Goal: Task Accomplishment & Management: Manage account settings

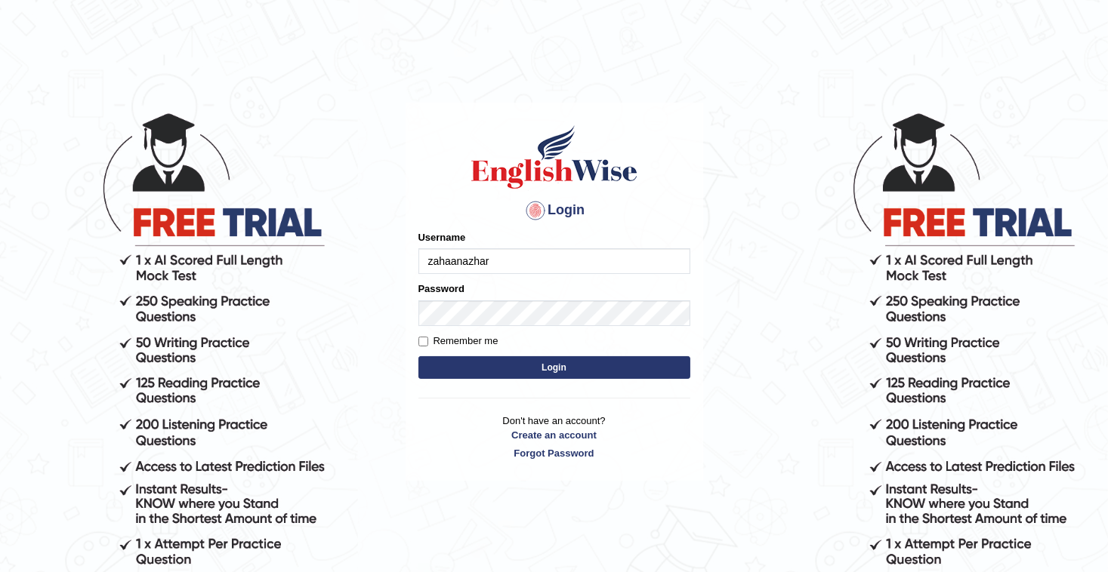
type input "zahaanazhar"
click at [651, 376] on button "Login" at bounding box center [554, 367] width 272 height 23
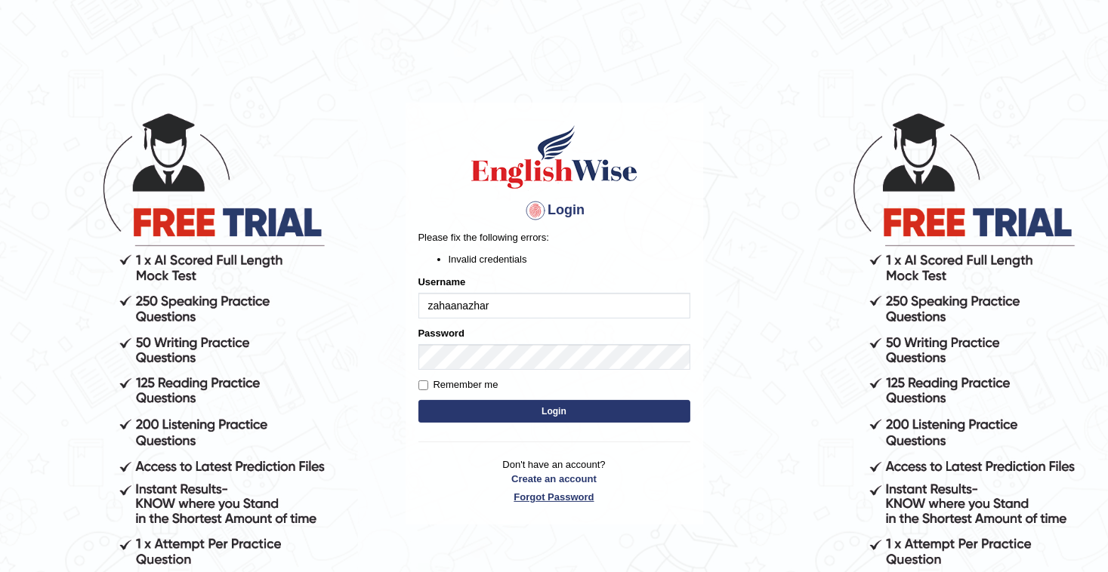
click at [544, 495] on link "Forgot Password" at bounding box center [554, 497] width 272 height 14
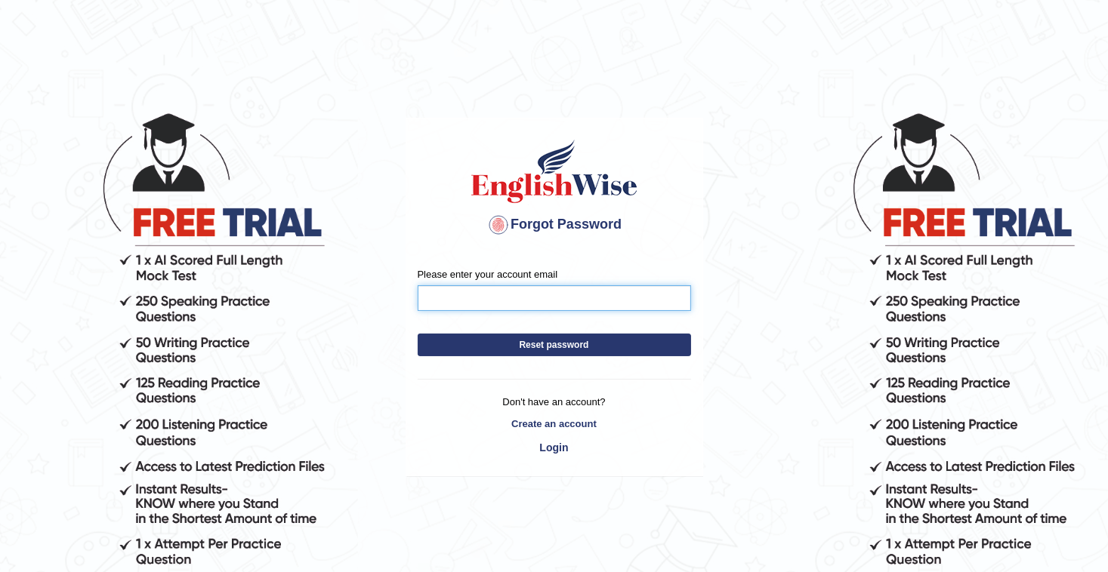
click at [569, 290] on input "Please enter your account email" at bounding box center [554, 298] width 273 height 26
type input "[EMAIL_ADDRESS][DOMAIN_NAME]"
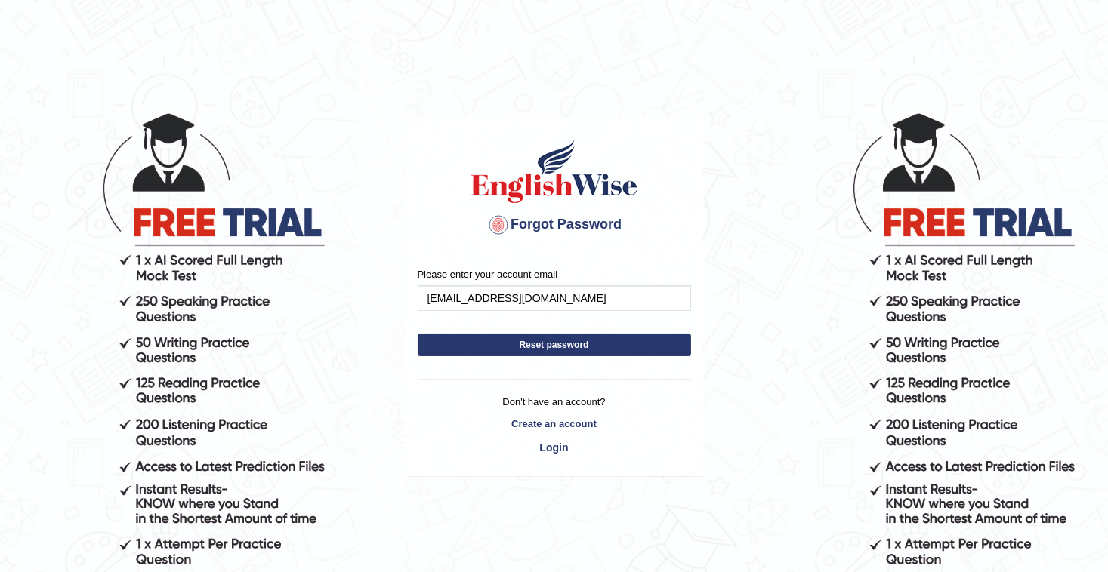
click at [612, 341] on button "Reset password" at bounding box center [554, 345] width 273 height 23
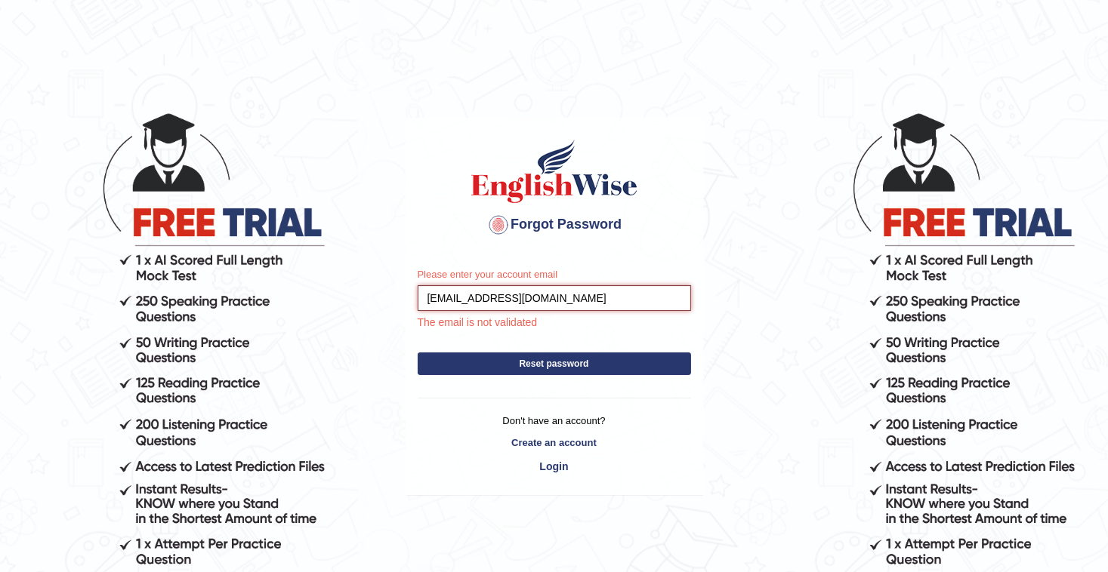
click at [479, 302] on input "zahaanz98@gmail.com" at bounding box center [554, 298] width 273 height 26
type input "azharzahaan@gmail.com"
click at [523, 364] on button "Reset password" at bounding box center [554, 364] width 273 height 23
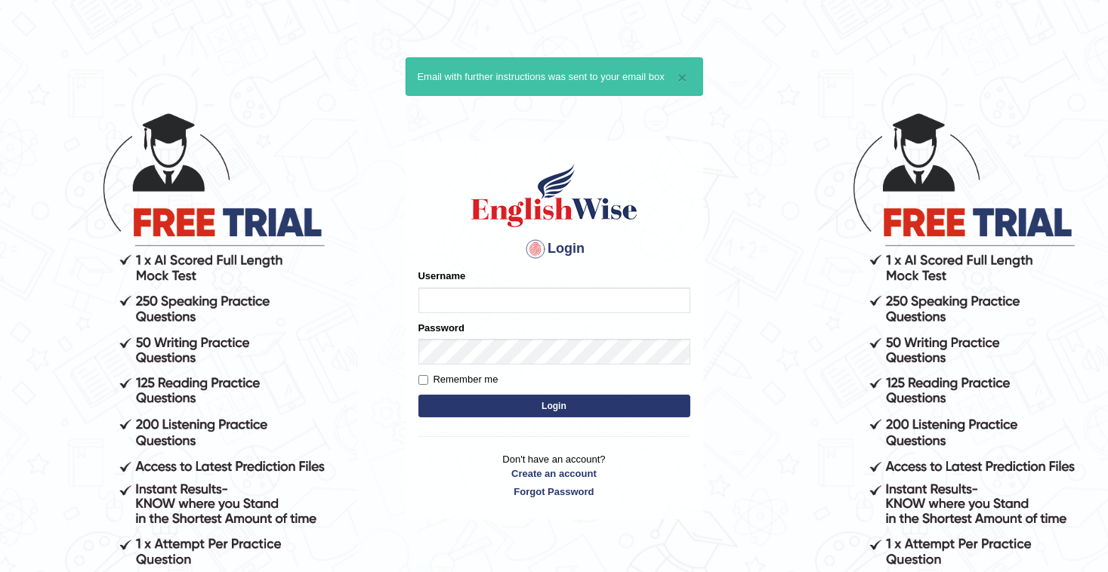
click at [535, 367] on form "Please fix the following errors: Username Password Remember me Login" at bounding box center [554, 345] width 272 height 152
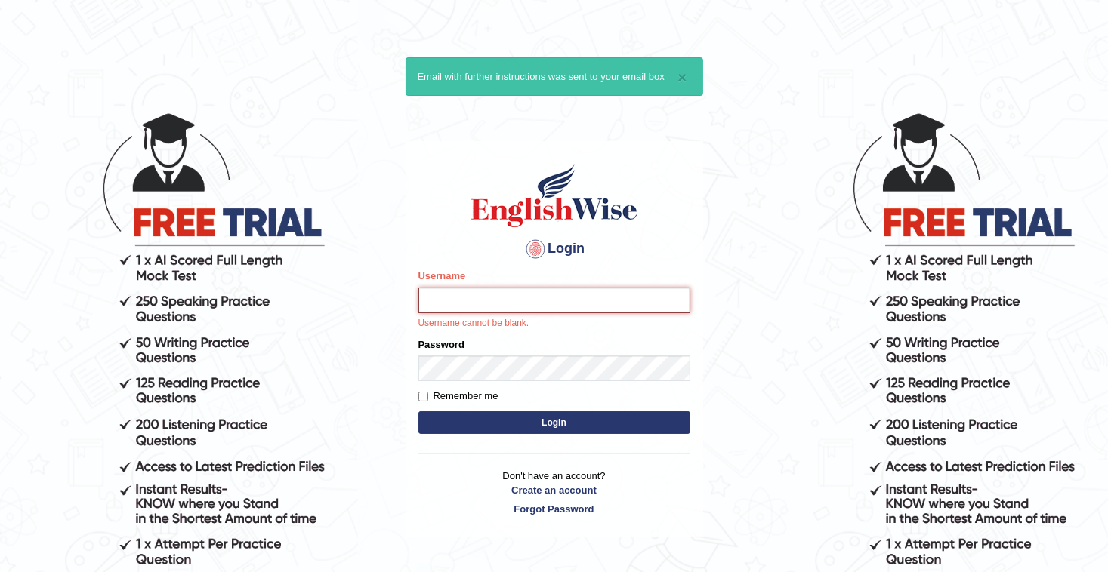
click at [553, 297] on input "Username" at bounding box center [554, 301] width 272 height 26
type input "zahaanazhar"
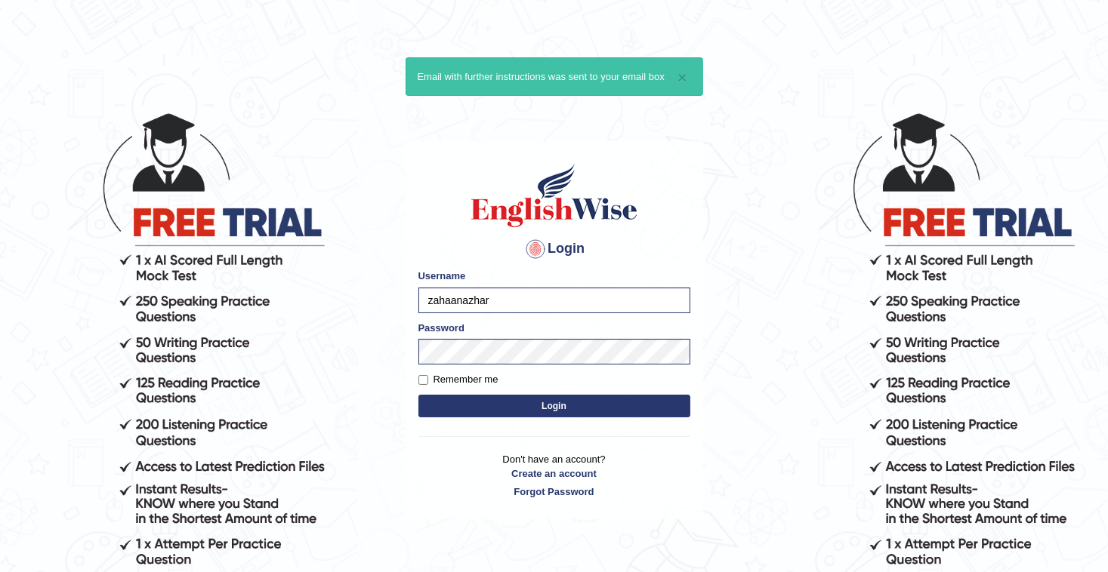
click at [533, 408] on button "Login" at bounding box center [554, 406] width 272 height 23
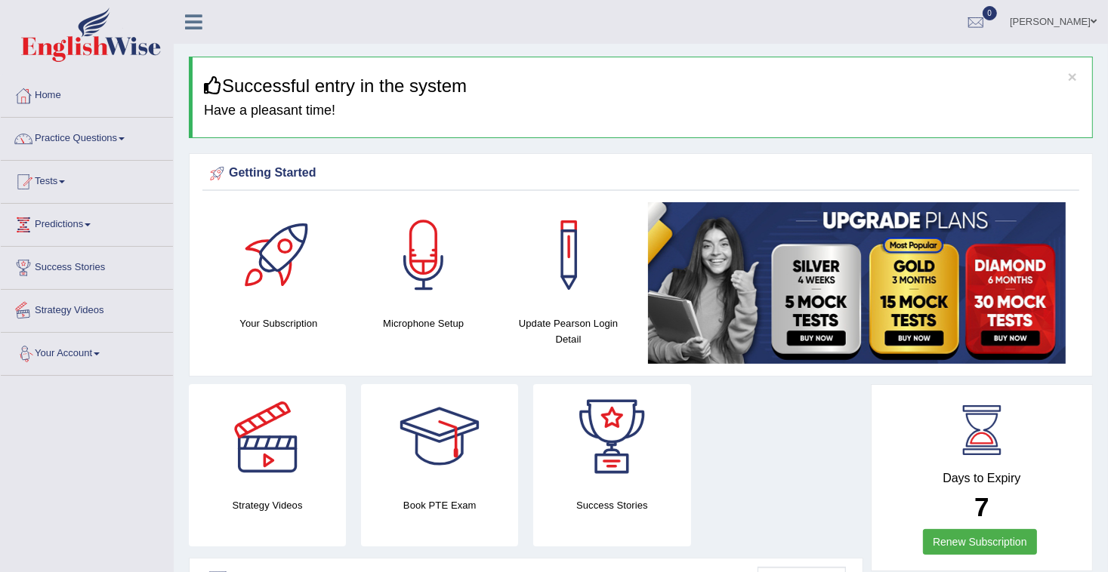
click at [44, 356] on link "Your Account" at bounding box center [87, 352] width 172 height 38
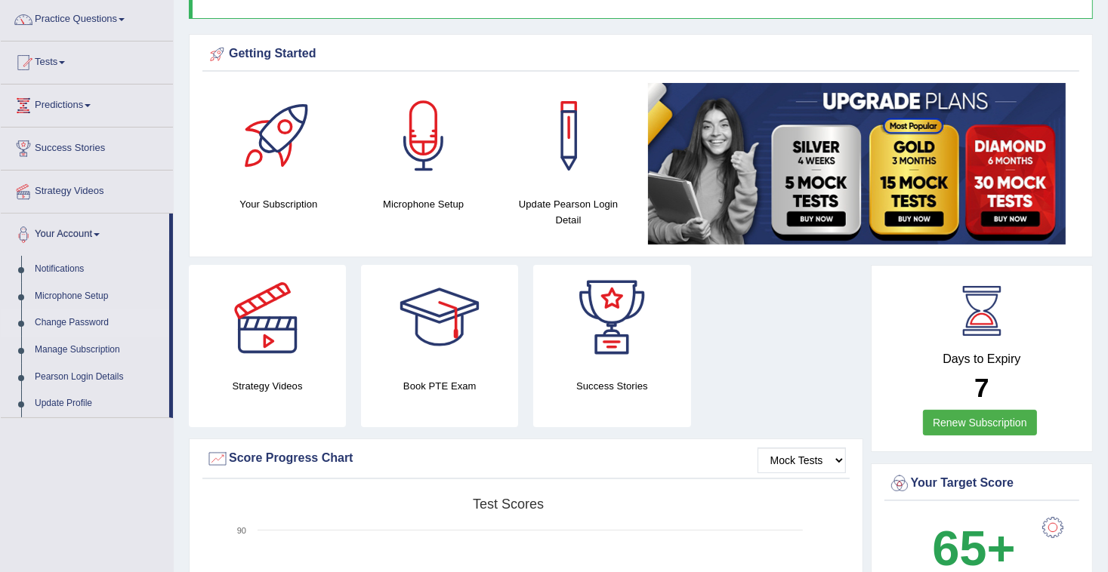
scroll to position [121, 0]
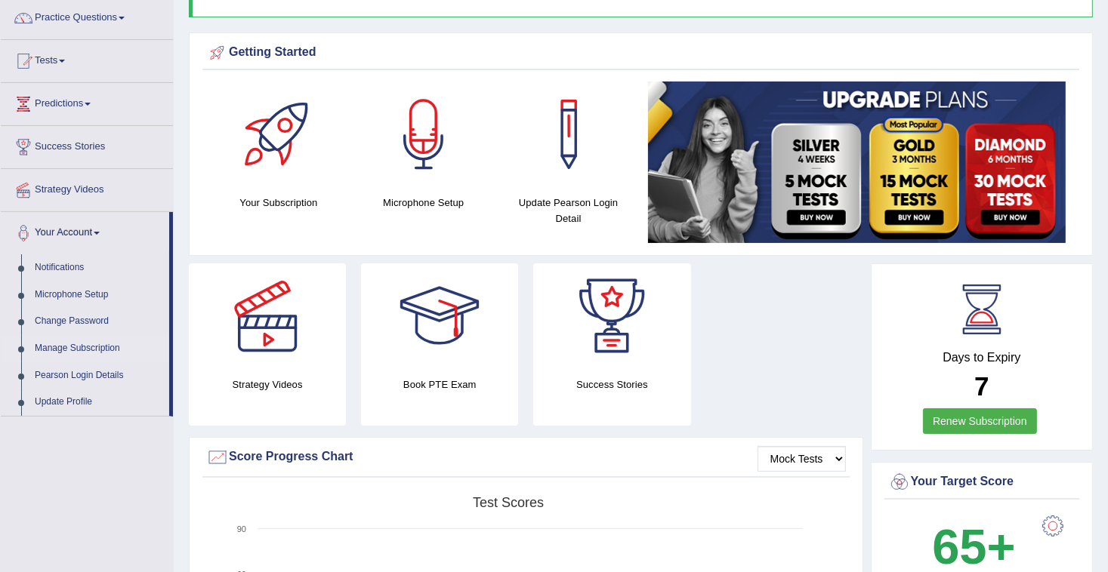
click at [86, 344] on link "Manage Subscription" at bounding box center [98, 348] width 141 height 27
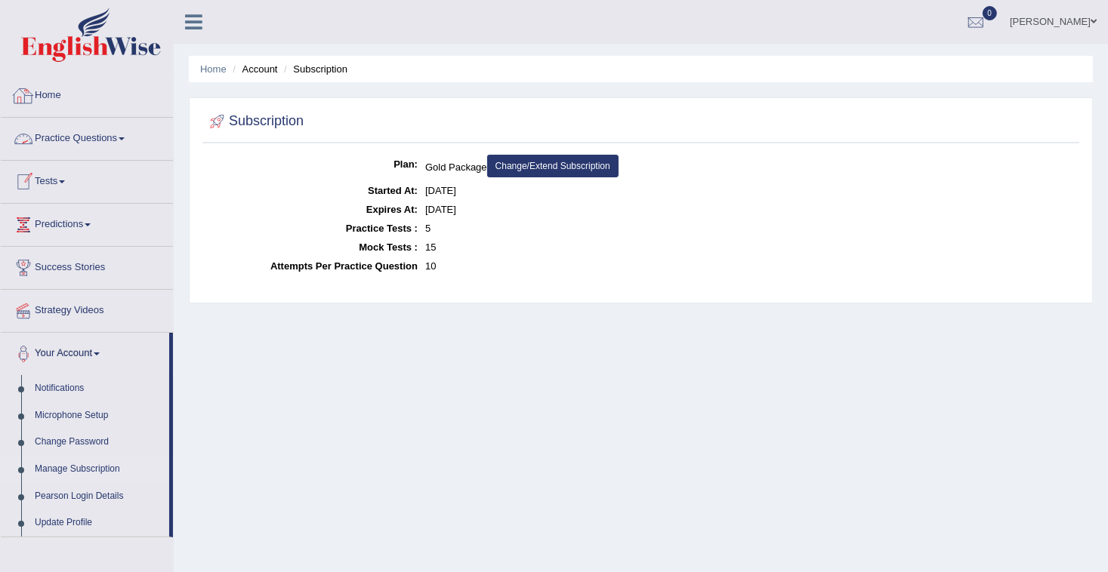
click at [59, 110] on link "Home" at bounding box center [87, 94] width 172 height 38
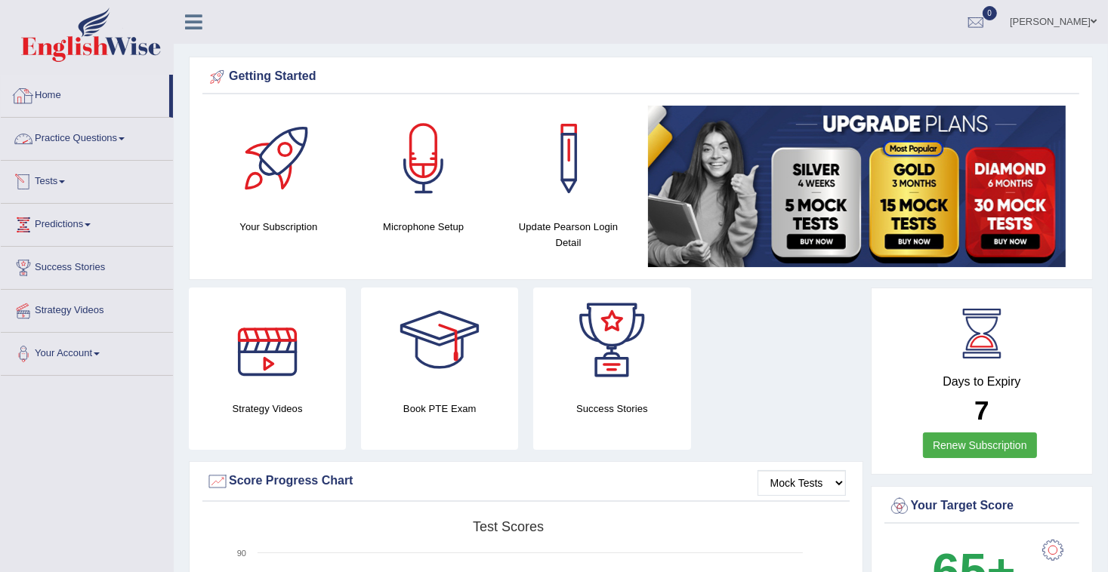
click at [31, 99] on div at bounding box center [23, 96] width 23 height 23
click at [39, 95] on link "Home" at bounding box center [85, 94] width 168 height 38
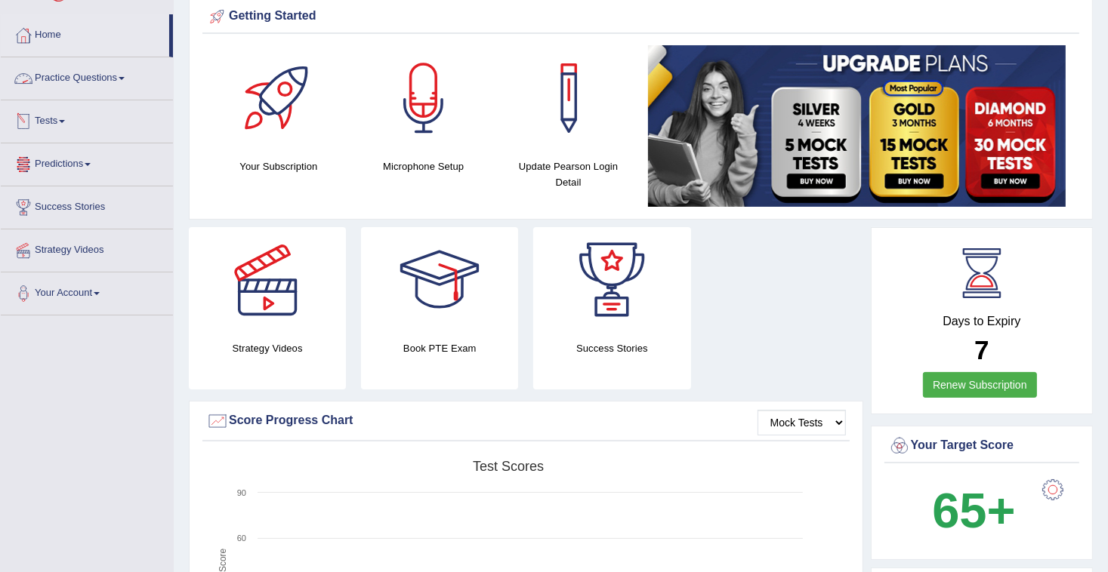
click at [54, 112] on link "Tests" at bounding box center [87, 119] width 172 height 38
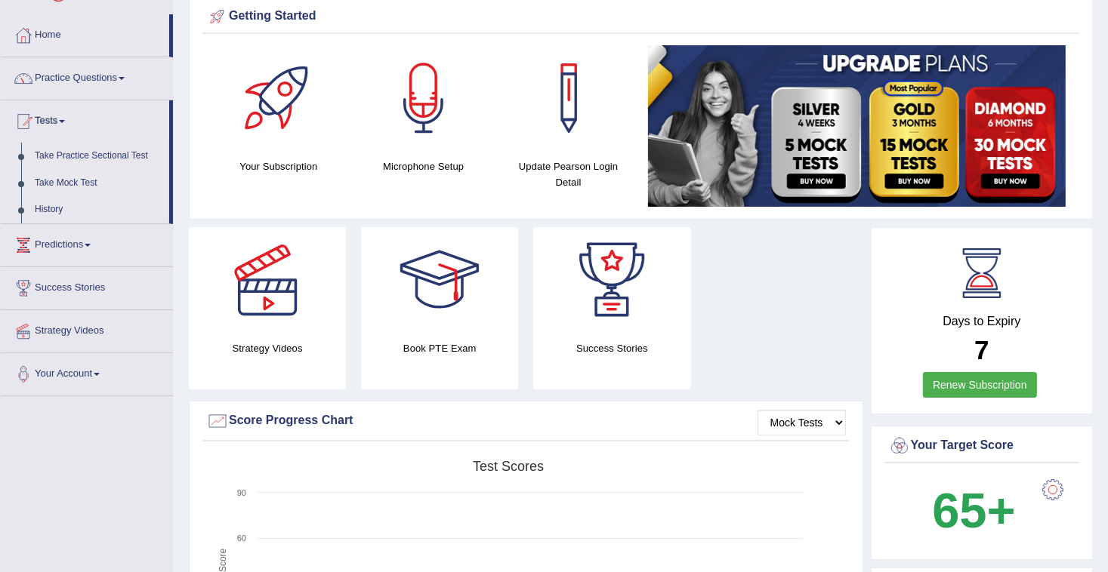
click at [76, 182] on link "Take Mock Test" at bounding box center [98, 183] width 141 height 27
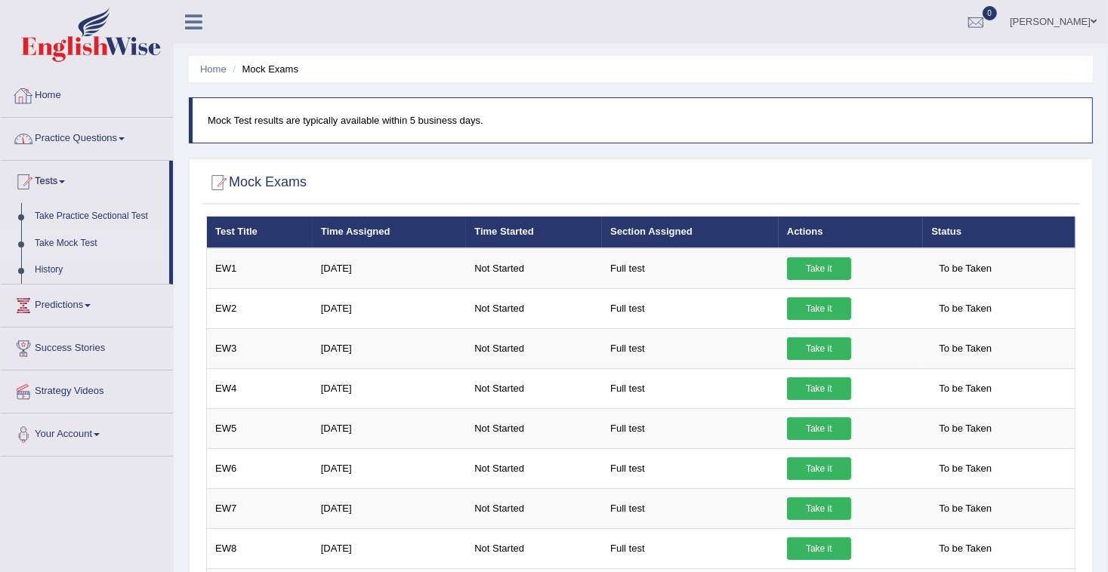
click at [60, 97] on link "Home" at bounding box center [87, 94] width 172 height 38
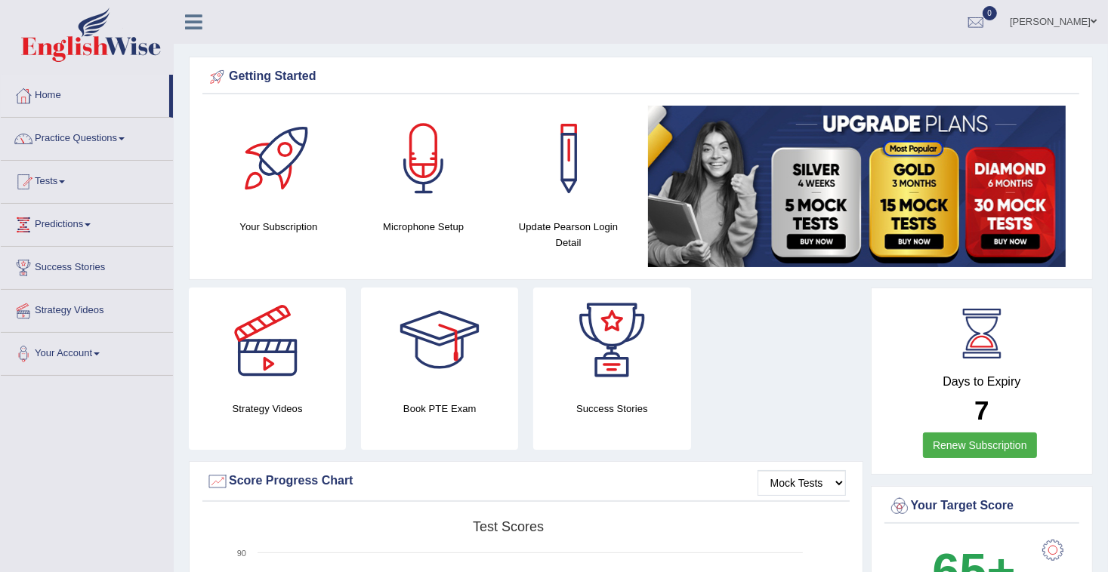
click at [1081, 22] on link "Muhammad Zahaaan Azhar" at bounding box center [1053, 19] width 110 height 39
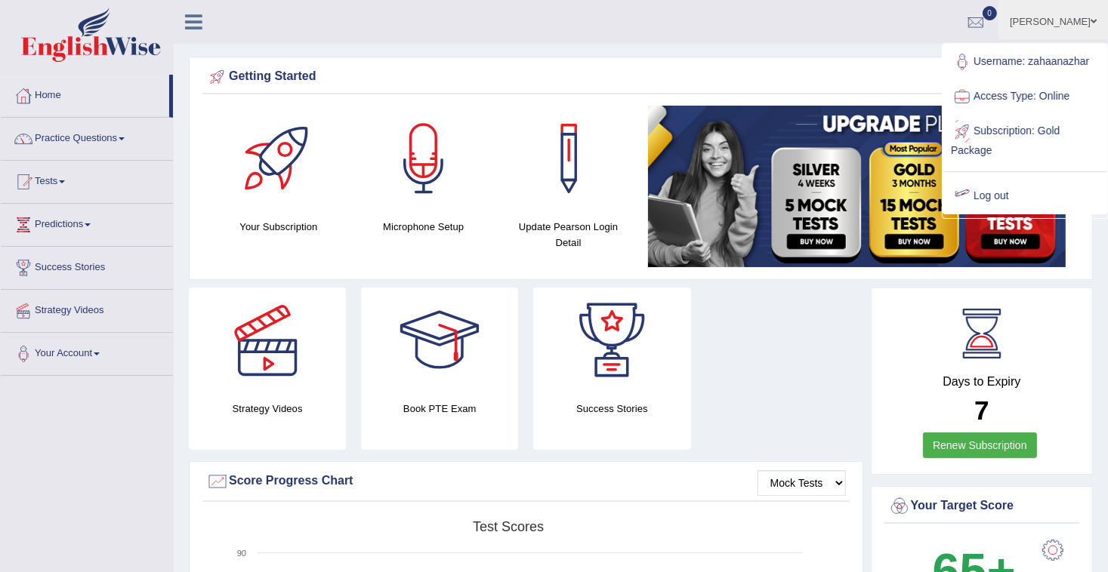
click at [999, 192] on link "Log out" at bounding box center [1024, 196] width 163 height 35
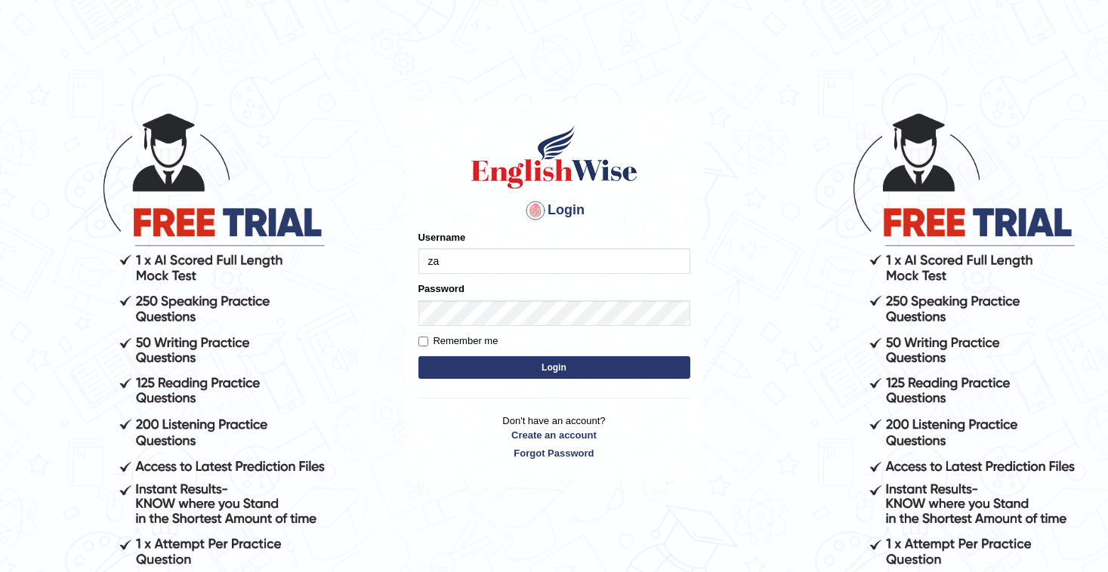
type input "zahaanazhar"
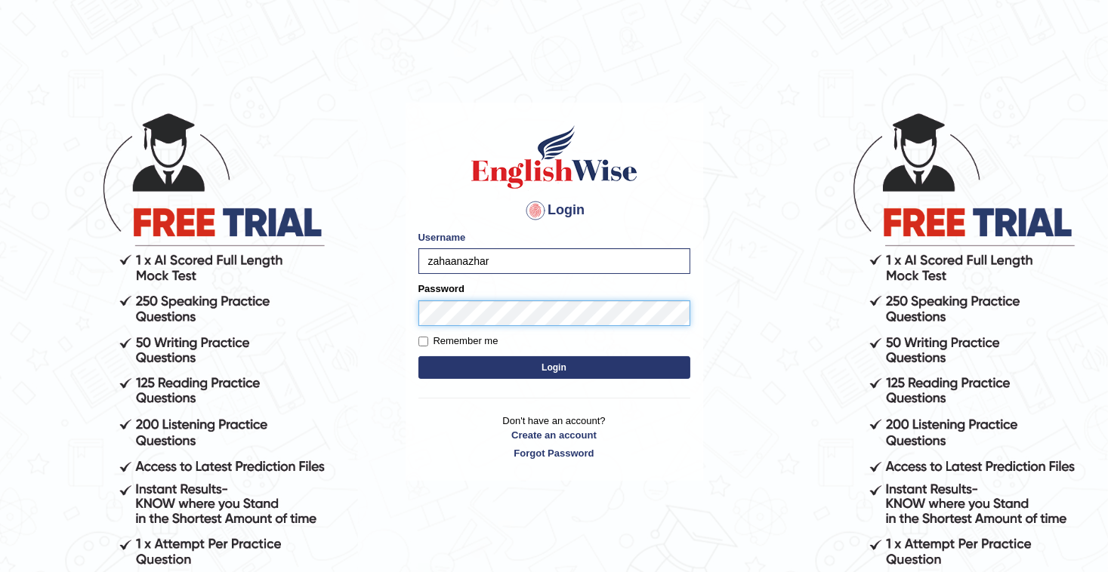
click at [418, 356] on button "Login" at bounding box center [554, 367] width 272 height 23
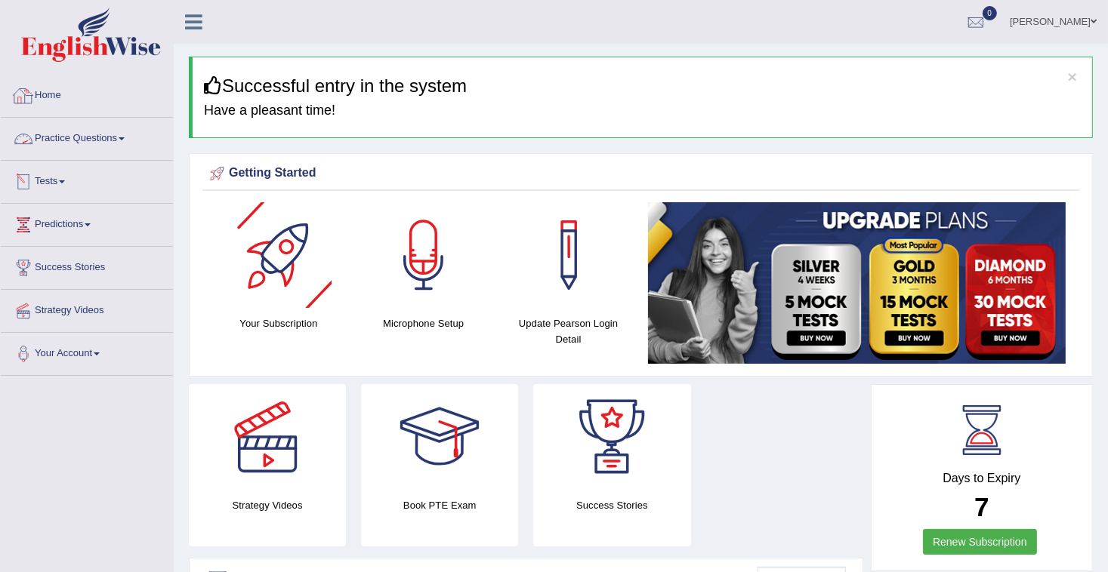
click at [54, 83] on link "Home" at bounding box center [87, 94] width 172 height 38
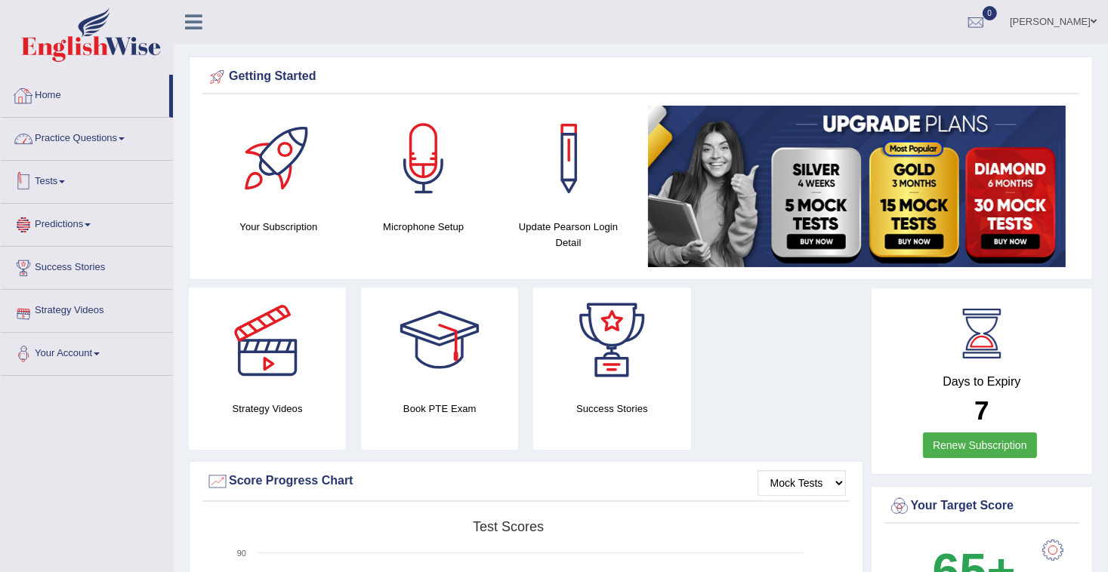
click at [58, 88] on link "Home" at bounding box center [85, 94] width 168 height 38
click at [64, 84] on link "Home" at bounding box center [85, 94] width 168 height 38
click at [50, 88] on link "Home" at bounding box center [85, 94] width 168 height 38
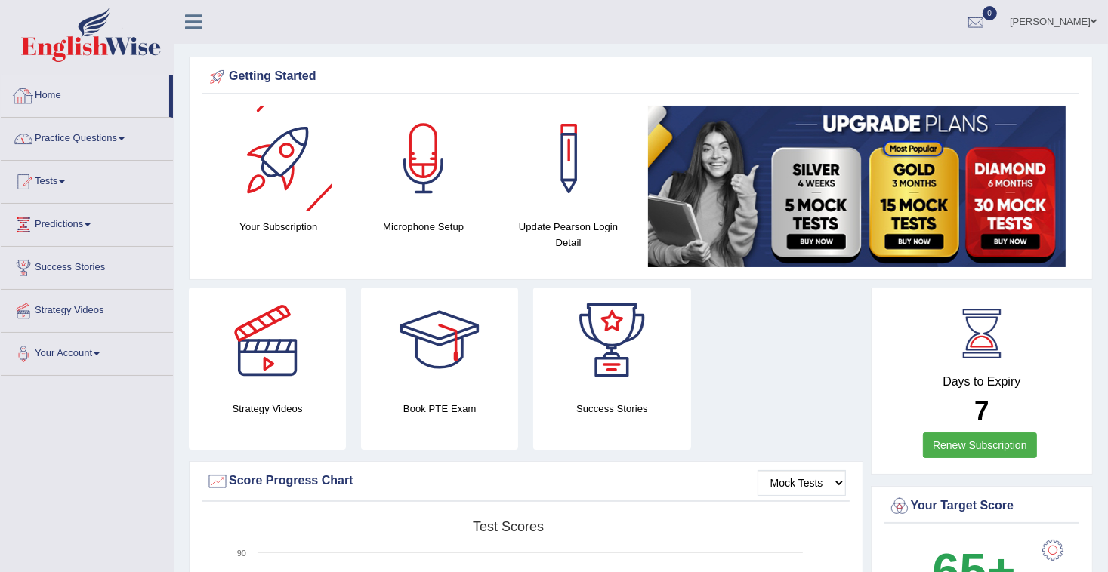
click at [63, 97] on link "Home" at bounding box center [85, 94] width 168 height 38
click at [45, 85] on link "Home" at bounding box center [85, 94] width 168 height 38
click at [57, 218] on link "Online Class" at bounding box center [87, 223] width 172 height 38
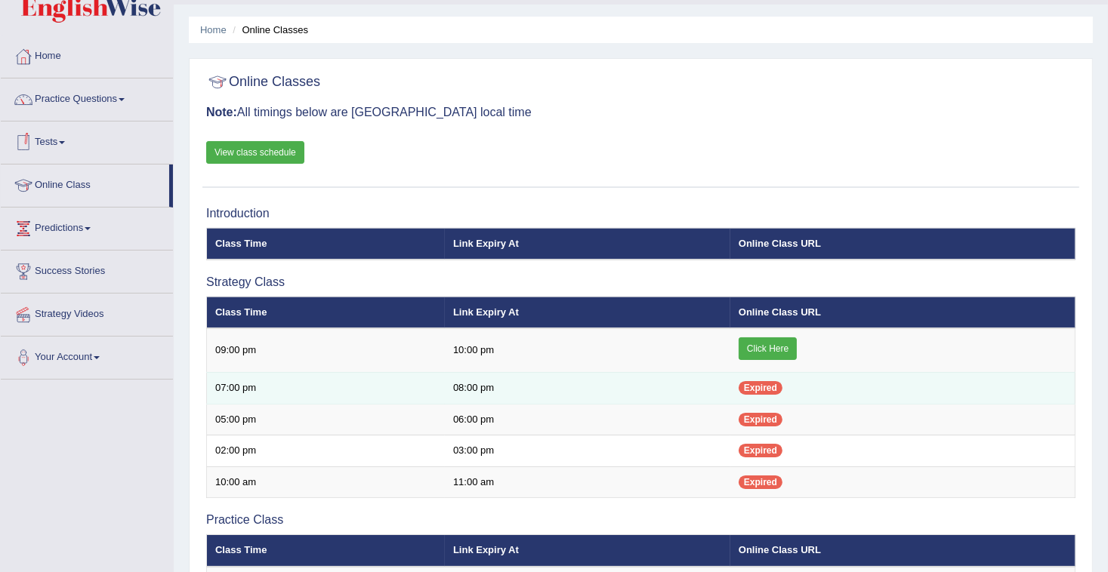
scroll to position [60, 0]
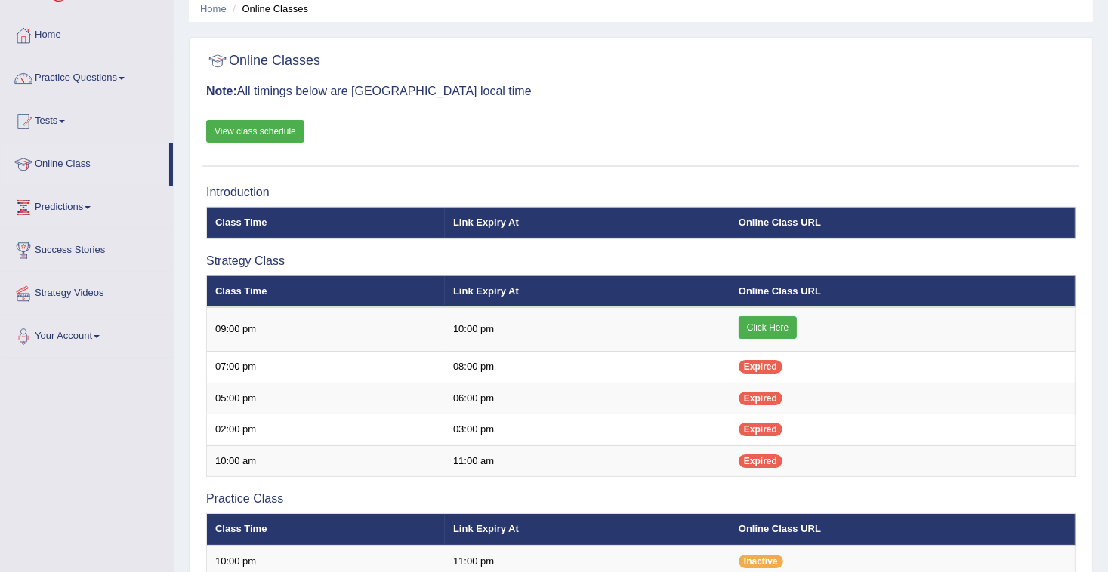
click at [262, 127] on link "View class schedule" at bounding box center [255, 131] width 98 height 23
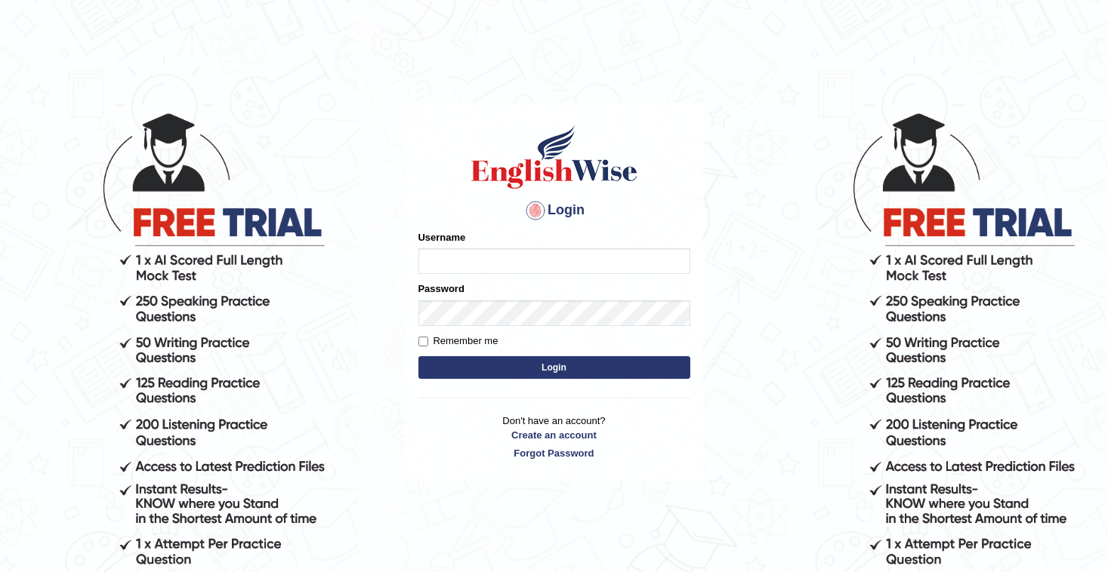
click at [485, 270] on input "Username" at bounding box center [554, 261] width 272 height 26
click at [567, 344] on div "Remember me" at bounding box center [554, 341] width 272 height 15
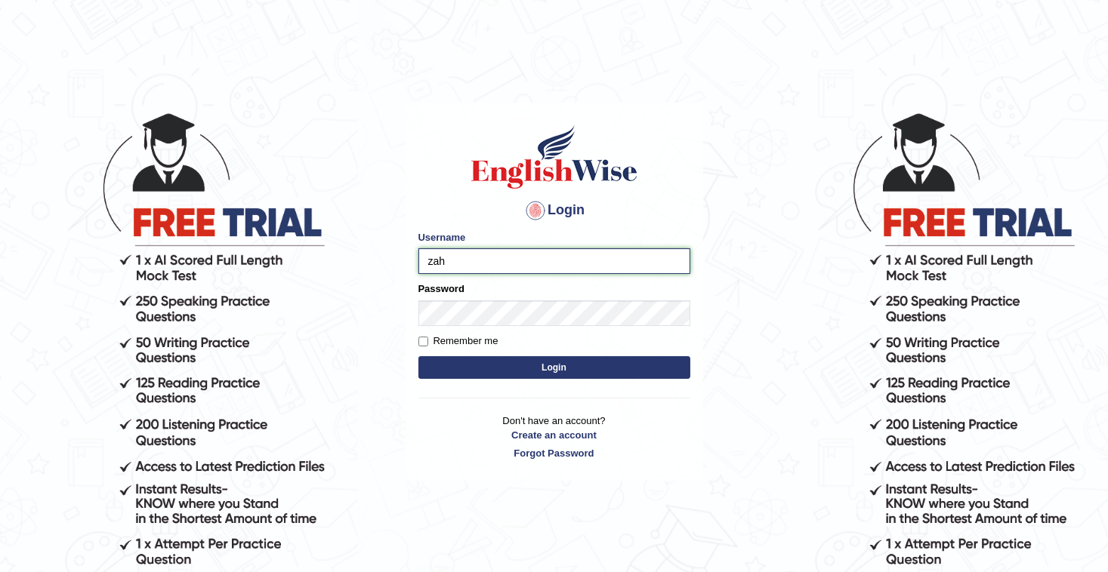
click at [453, 259] on input "zah" at bounding box center [554, 261] width 272 height 26
type input "zahaanazhar"
click at [492, 359] on button "Login" at bounding box center [554, 367] width 272 height 23
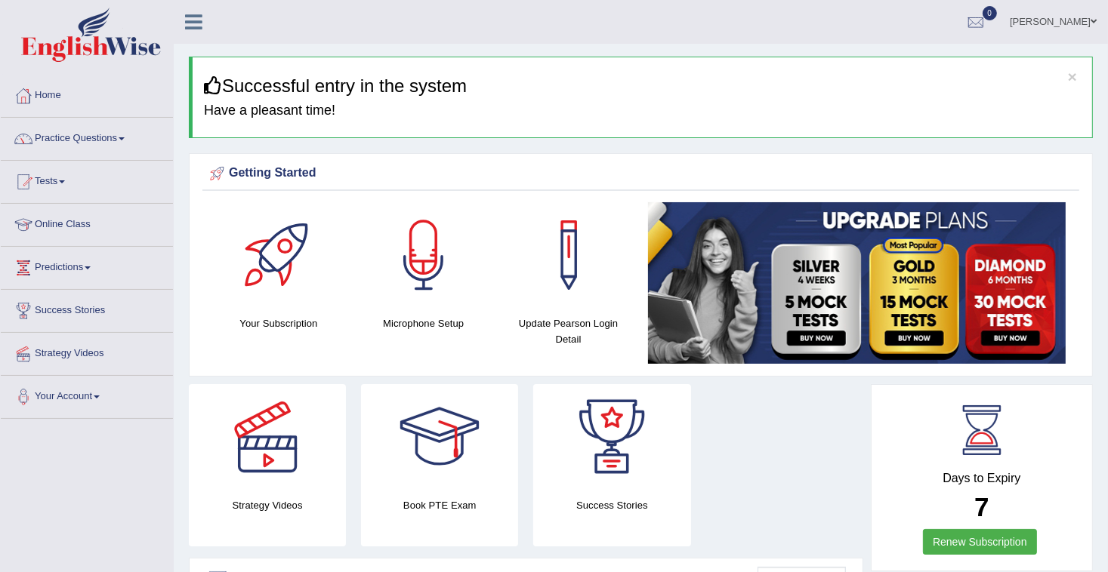
click at [1084, 12] on link "Muhammad Zahaaan Azhar" at bounding box center [1053, 19] width 110 height 39
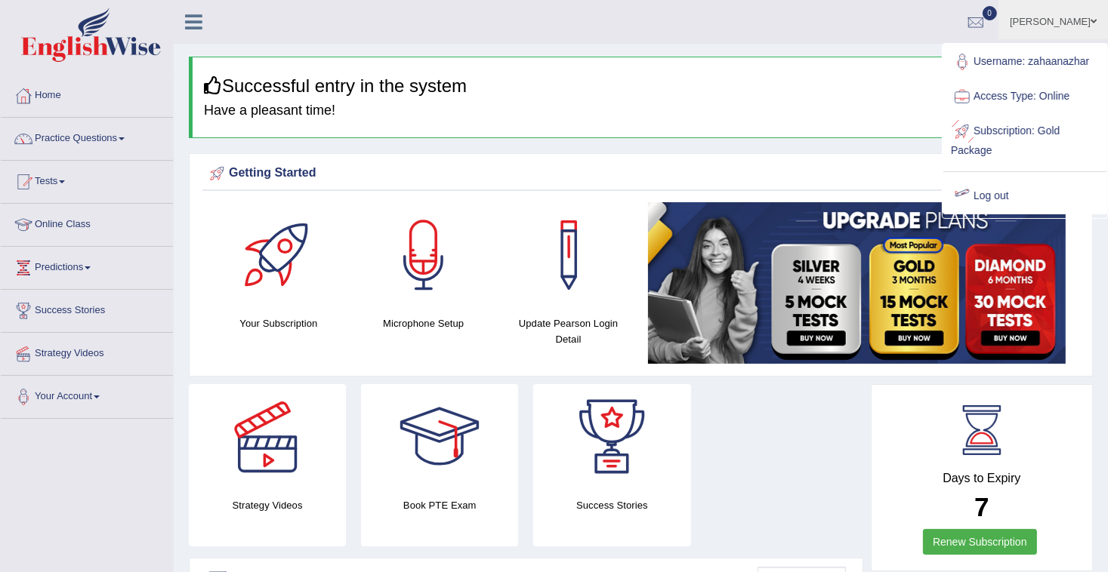
click at [1013, 182] on link "Log out" at bounding box center [1024, 196] width 163 height 35
